Goal: Transaction & Acquisition: Download file/media

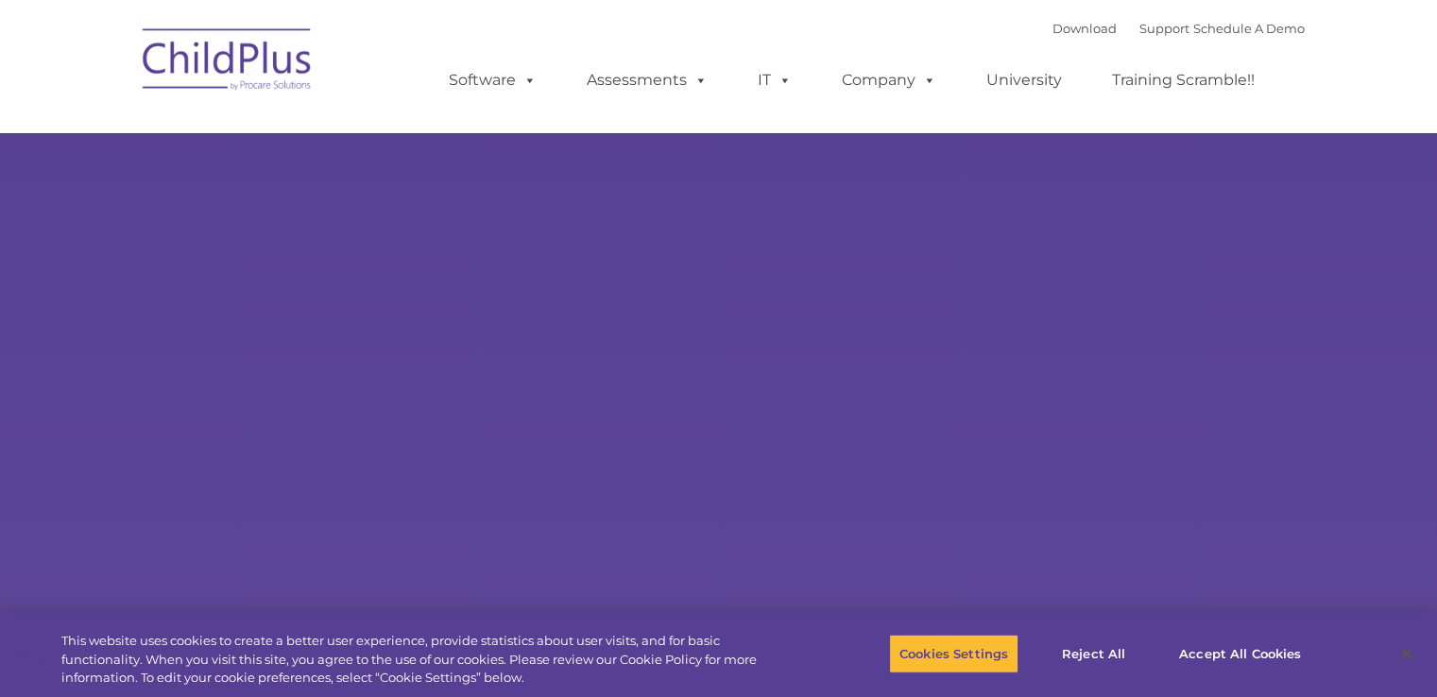
select select "MEDIUM"
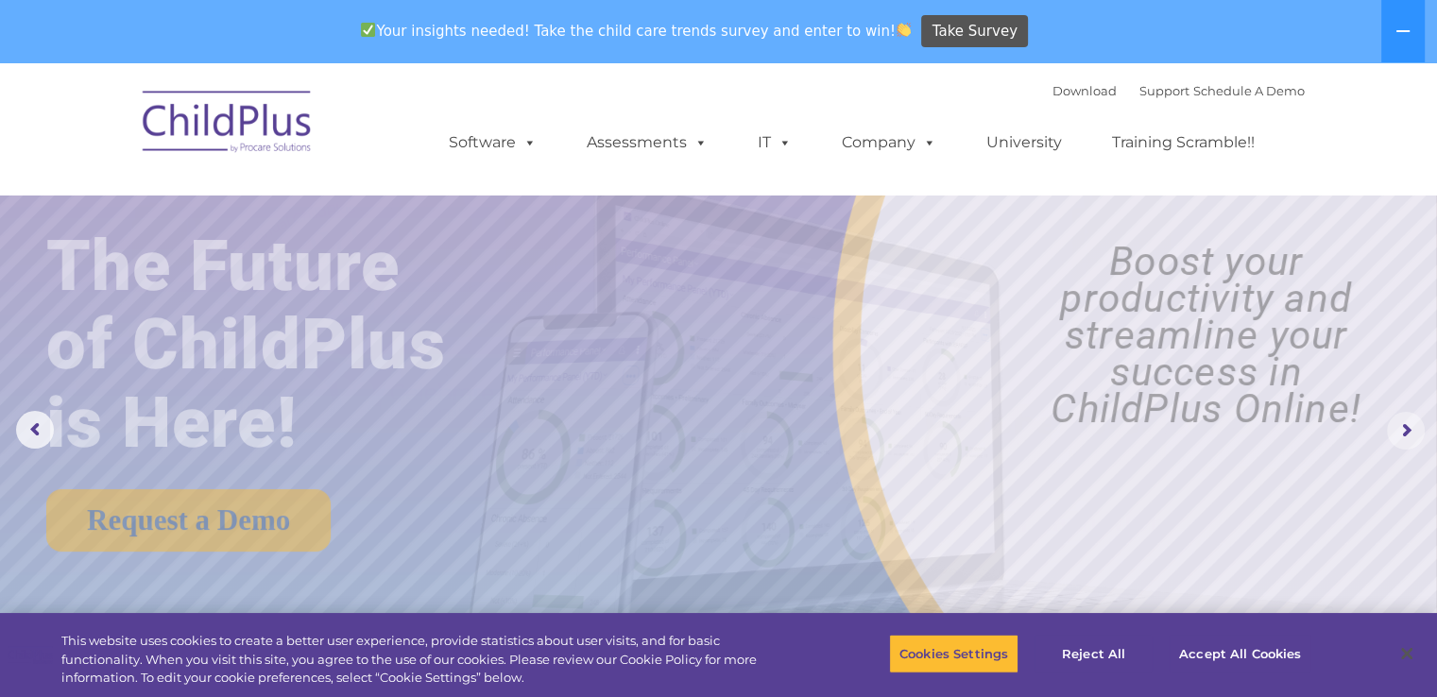
click at [1398, 430] on rs-arrow at bounding box center [1406, 431] width 38 height 38
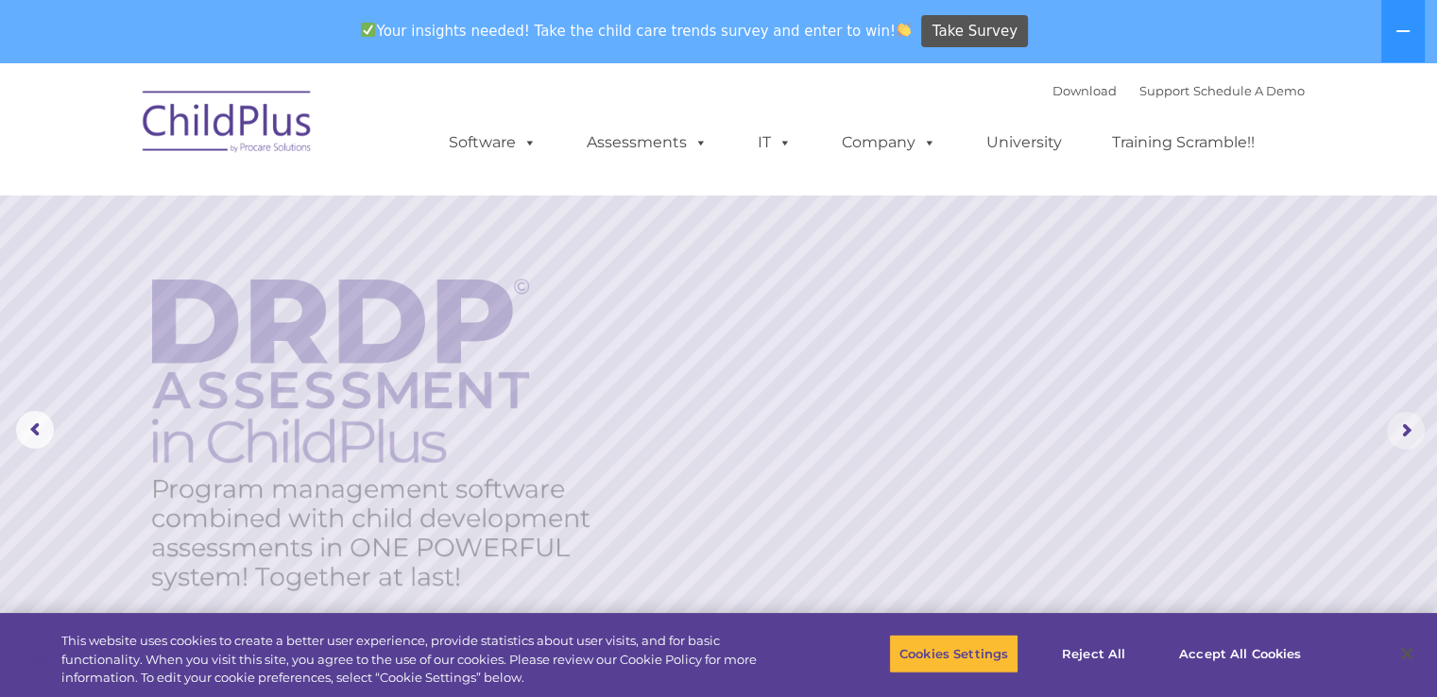
click at [1398, 430] on rs-arrow at bounding box center [1406, 431] width 38 height 38
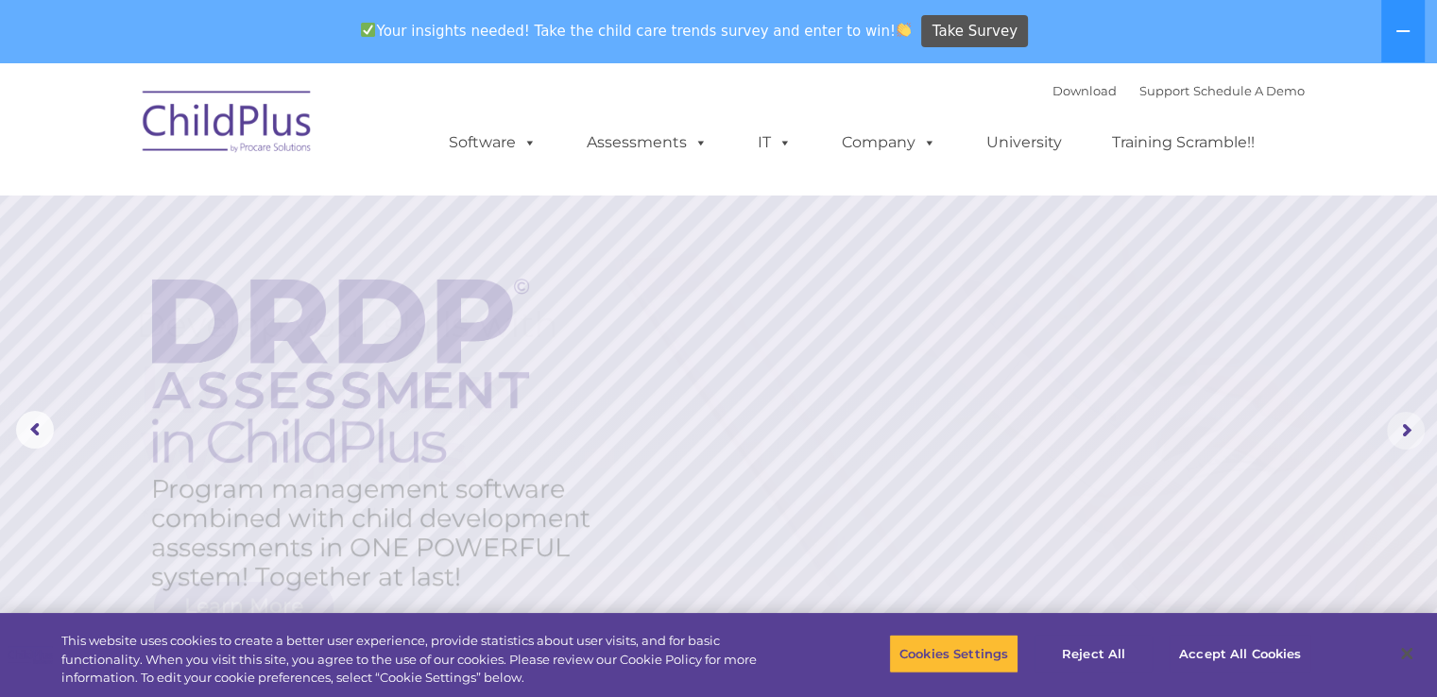
click at [1398, 430] on rs-arrow at bounding box center [1406, 431] width 38 height 38
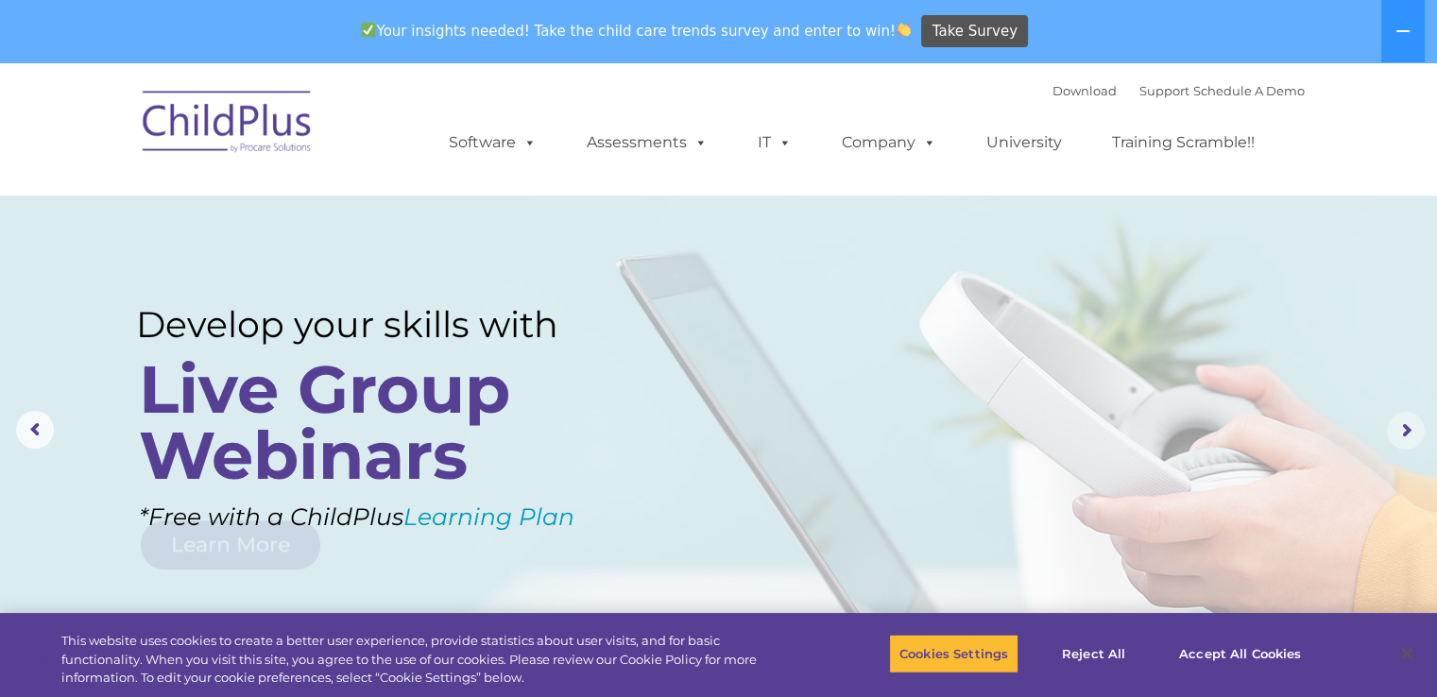
click at [1398, 430] on rs-arrow at bounding box center [1406, 431] width 38 height 38
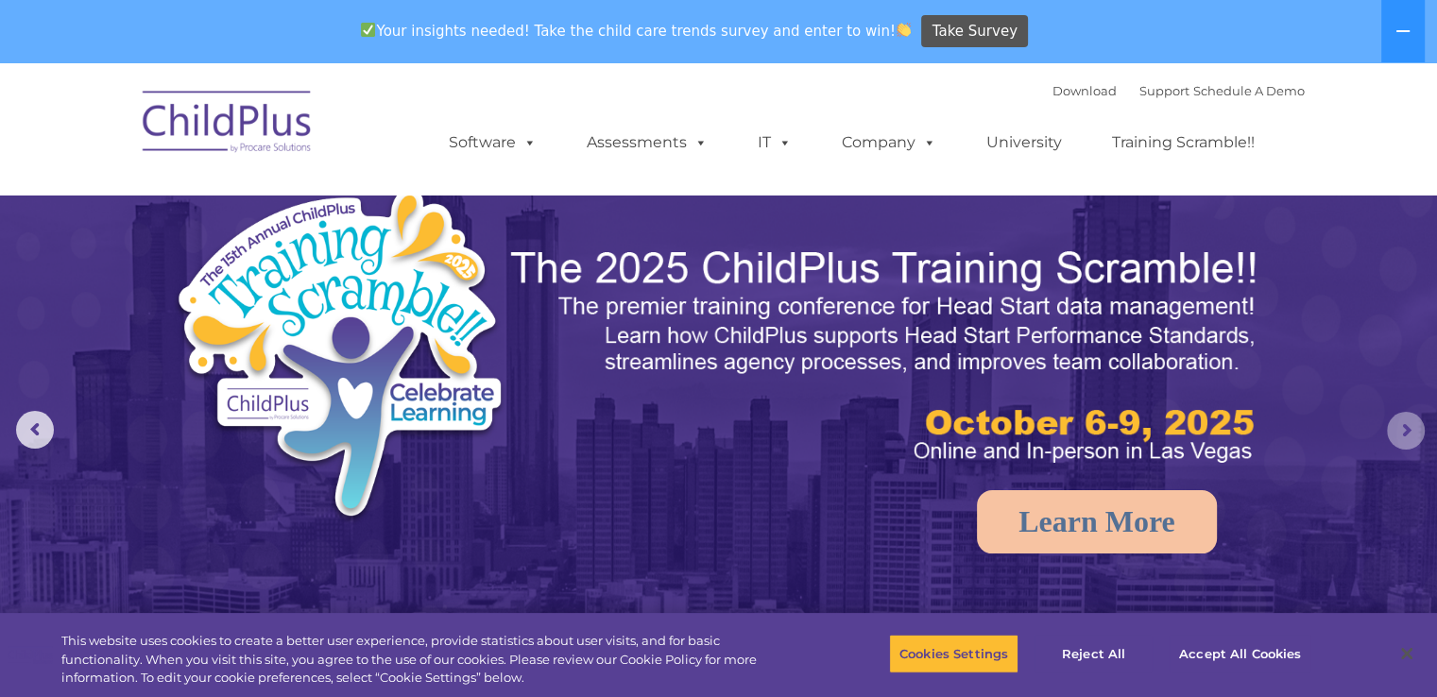
click at [1398, 430] on rs-arrow at bounding box center [1406, 431] width 38 height 38
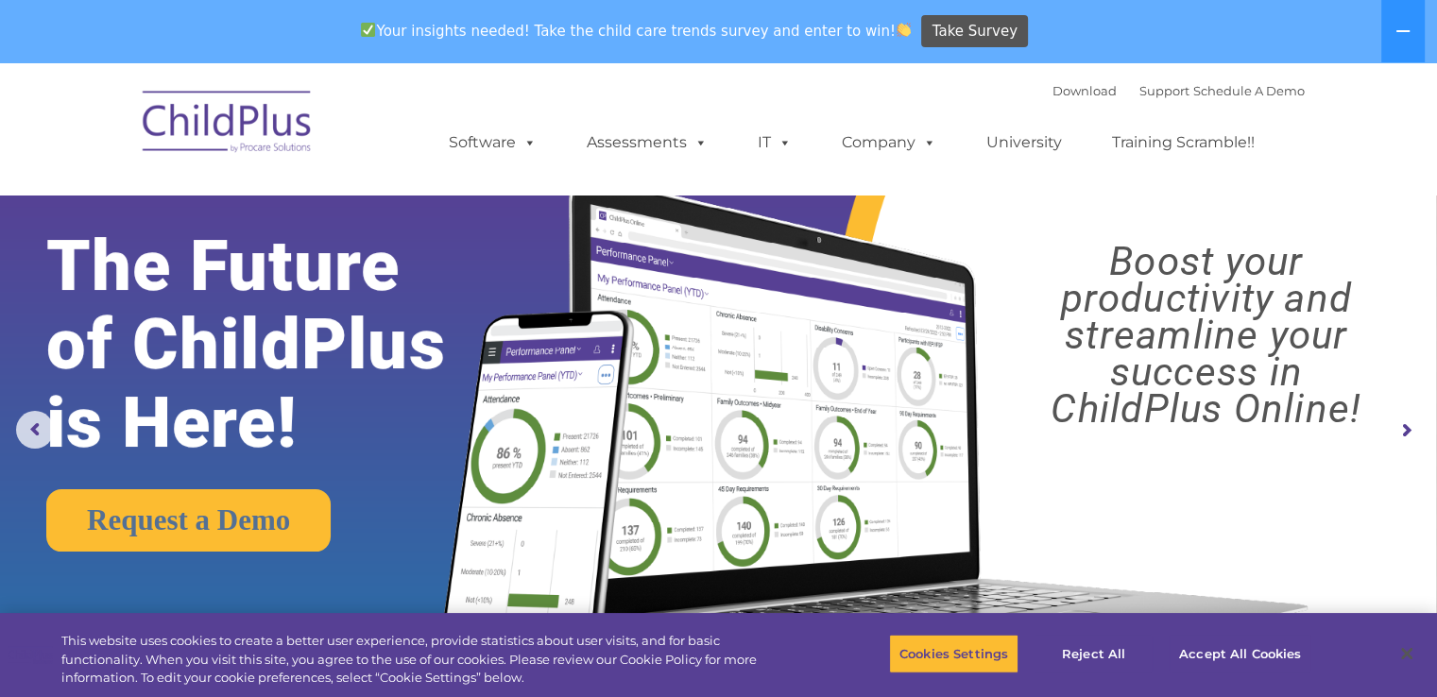
click at [1398, 430] on rs-arrow at bounding box center [1406, 431] width 38 height 38
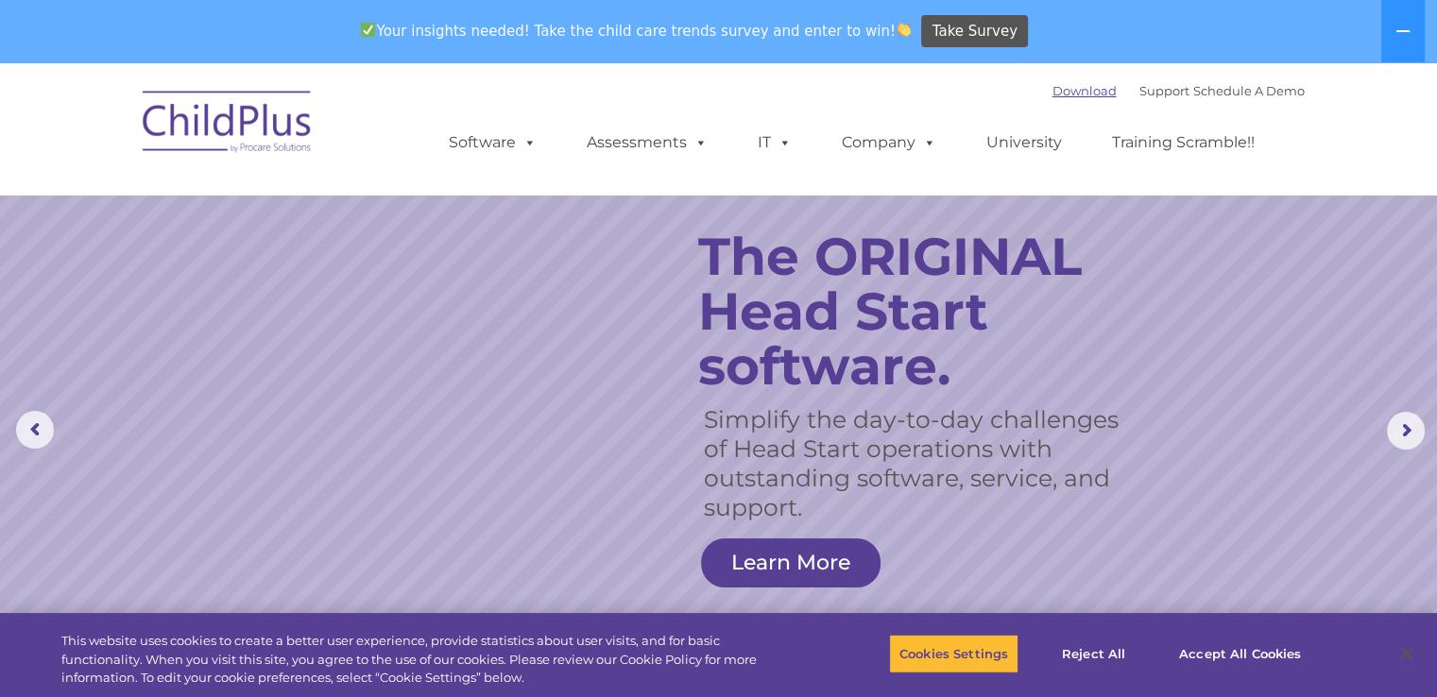
click at [1052, 91] on link "Download" at bounding box center [1084, 90] width 64 height 15
click at [1062, 86] on link "Download" at bounding box center [1084, 90] width 64 height 15
click at [1052, 91] on link "Download" at bounding box center [1084, 90] width 64 height 15
